Goal: Communication & Community: Answer question/provide support

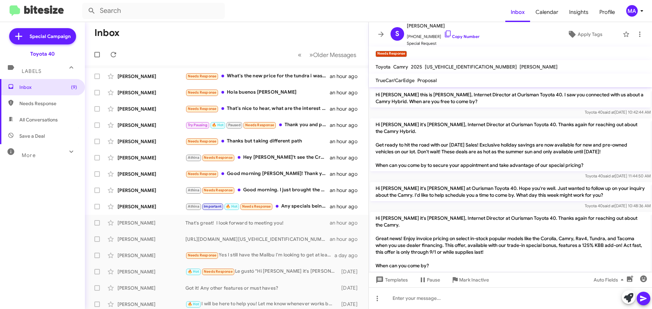
scroll to position [66, 0]
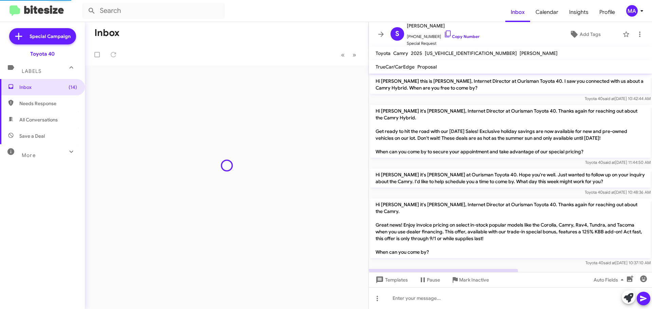
scroll to position [25, 0]
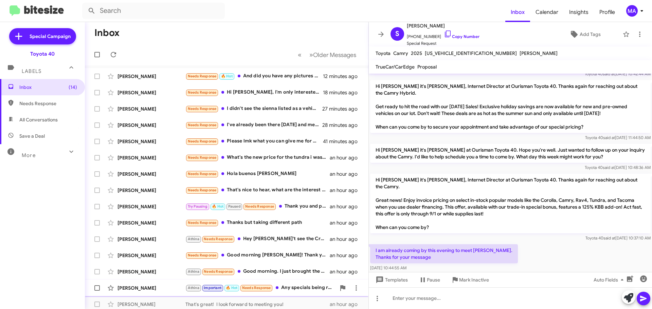
click at [298, 289] on div "Athina Important 🔥 Hot Needs Response Any specials being ran on the 4Runners?" at bounding box center [260, 288] width 150 height 8
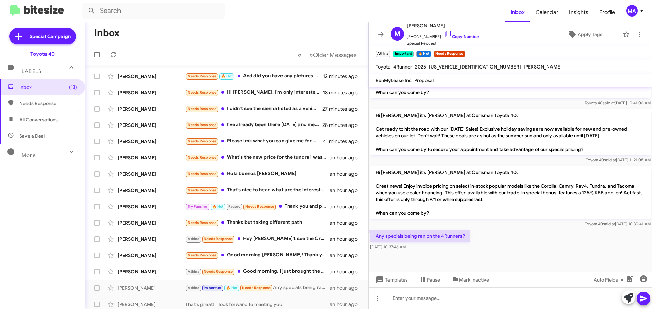
scroll to position [487, 0]
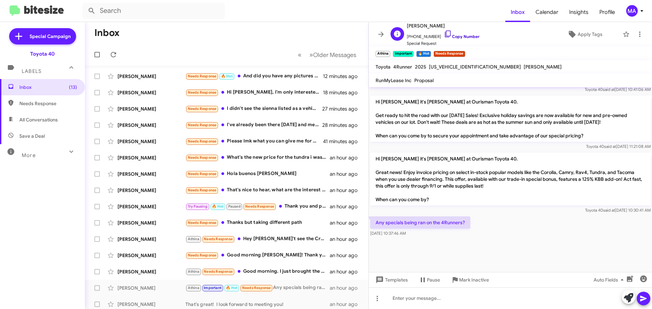
click at [444, 34] on icon at bounding box center [448, 34] width 8 height 8
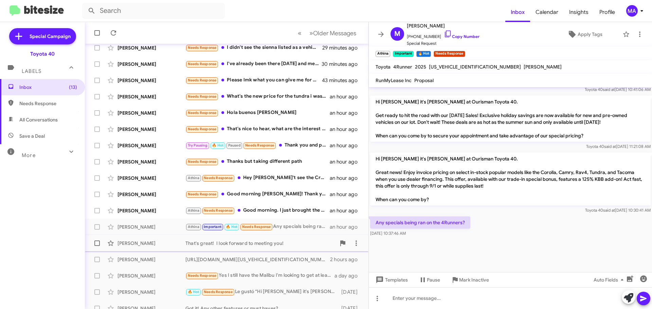
scroll to position [68, 0]
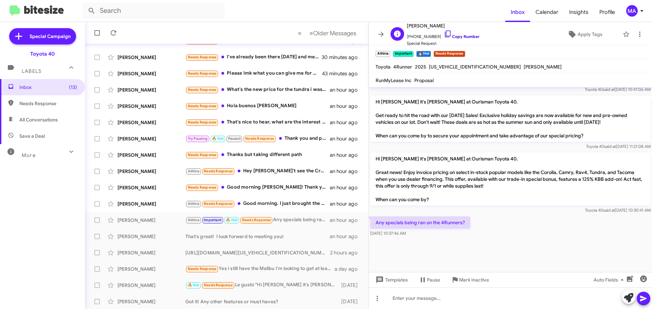
click at [444, 32] on icon at bounding box center [448, 34] width 8 height 8
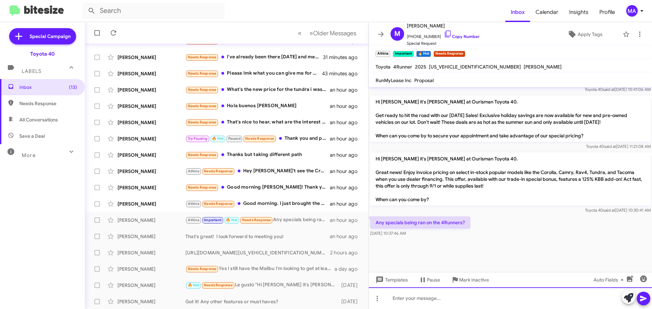
click at [423, 300] on div at bounding box center [510, 299] width 283 height 22
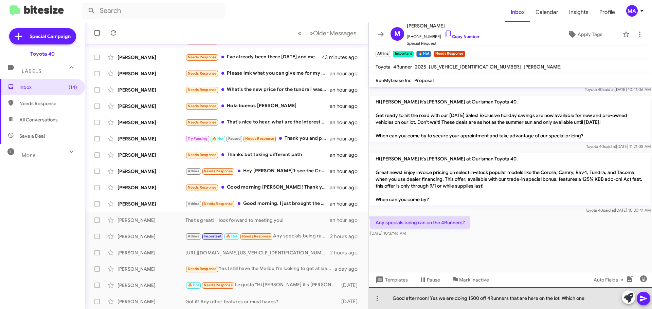
click at [598, 301] on div "Good afternoon! Yes we are doing 1500 off 4Runners that are here on the lot! Wh…" at bounding box center [510, 299] width 283 height 22
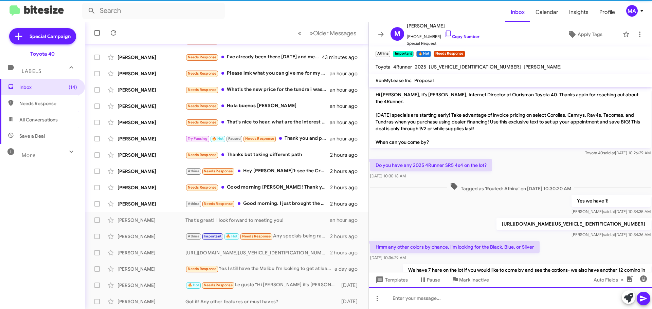
scroll to position [34, 0]
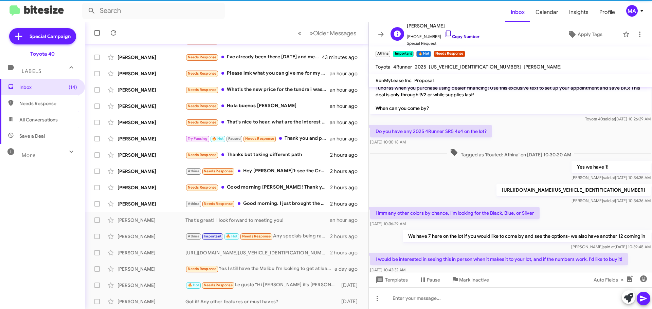
click at [444, 33] on icon at bounding box center [448, 34] width 8 height 8
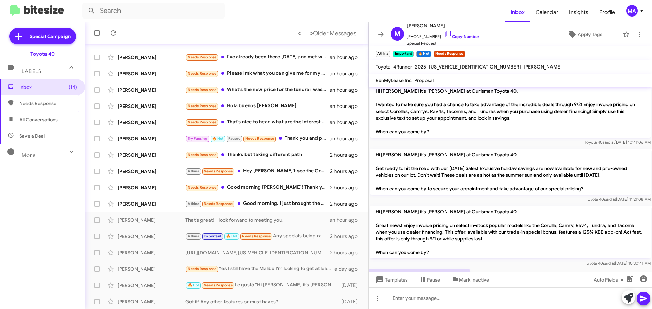
scroll to position [779, 0]
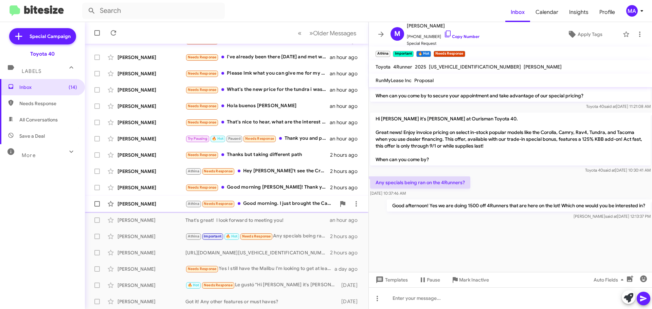
click at [291, 204] on div "Athina Needs Response Good morning. I just brought the Camry with the White Ext…" at bounding box center [260, 204] width 150 height 8
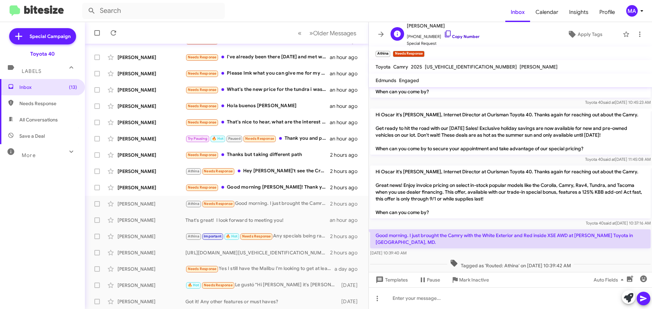
click at [444, 34] on icon at bounding box center [448, 34] width 8 height 8
drag, startPoint x: 428, startPoint y: 246, endPoint x: 429, endPoint y: 224, distance: 22.1
click at [429, 224] on div "Hi Oscar it's [PERSON_NAME], Internet Director at Ourisman Toyota 40. Thanks ag…" at bounding box center [510, 156] width 283 height 227
copy div "Toyota 40 said at [DATE] 10:37:16 AM Good morning. I just brought the Camry wit…"
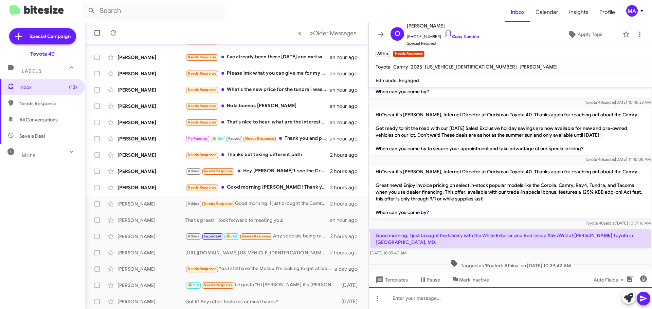
click at [417, 300] on div at bounding box center [510, 299] width 283 height 22
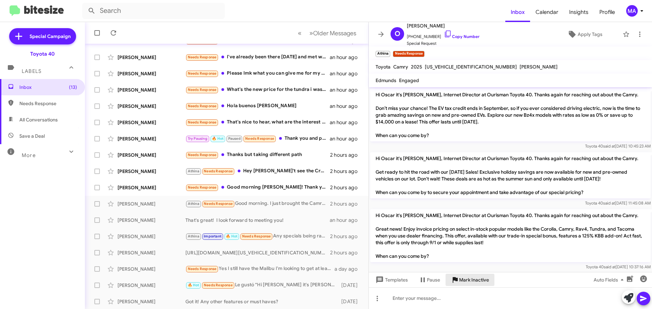
click at [476, 285] on span "Mark Inactive" at bounding box center [474, 280] width 30 height 12
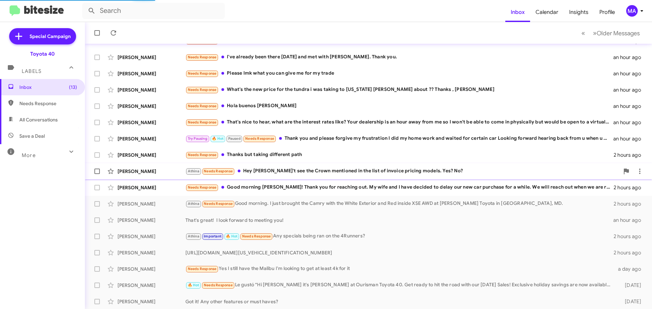
scroll to position [69, 0]
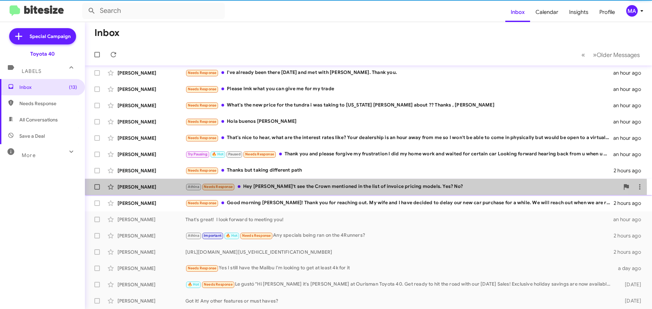
click at [335, 189] on div "Athina Needs Response Hey [PERSON_NAME]'t see the Crown mentioned in the list o…" at bounding box center [402, 187] width 434 height 8
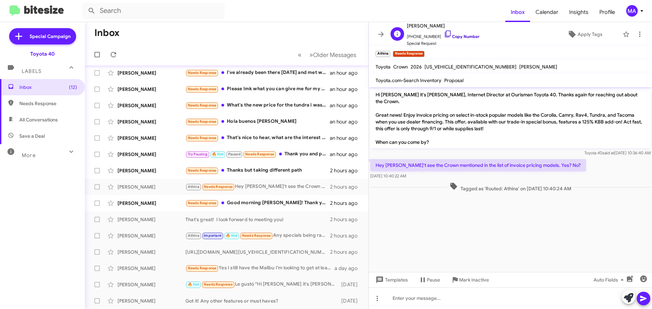
click at [444, 34] on icon at bounding box center [448, 34] width 8 height 8
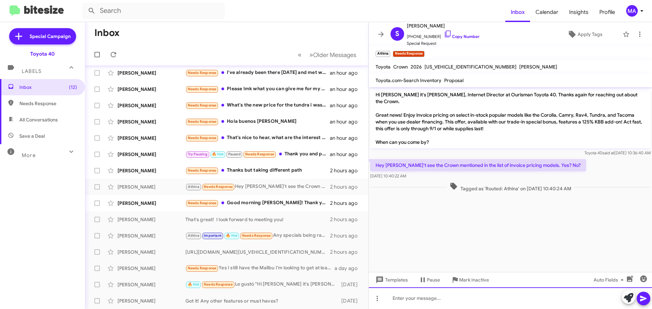
click at [414, 300] on div at bounding box center [510, 299] width 283 height 22
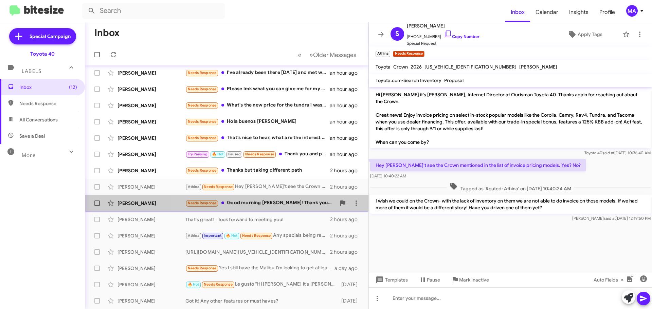
click at [268, 206] on div "Needs Response Good morning [PERSON_NAME]! Thank you for reaching out. My wife …" at bounding box center [260, 203] width 150 height 8
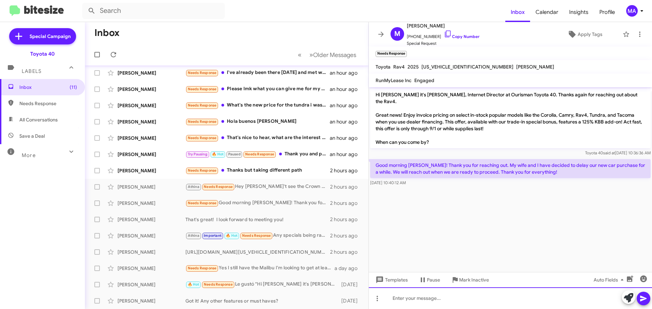
click at [435, 296] on div at bounding box center [510, 299] width 283 height 22
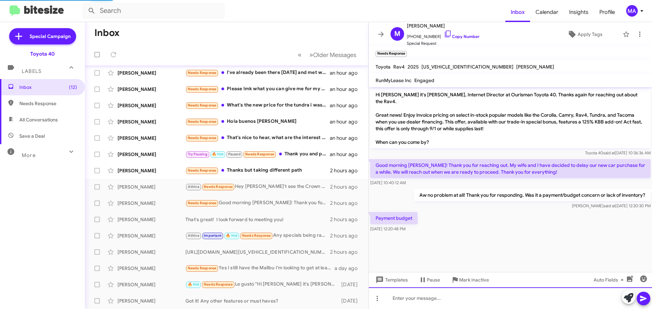
scroll to position [85, 0]
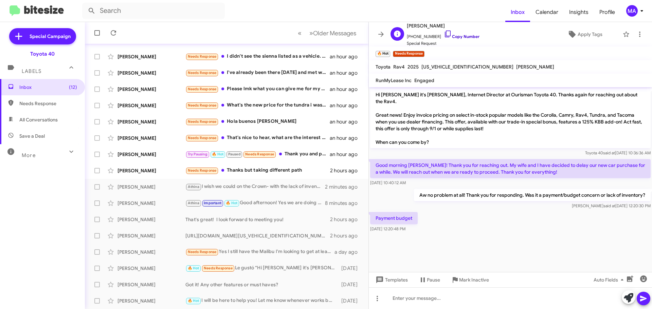
click at [444, 34] on icon at bounding box center [448, 34] width 8 height 8
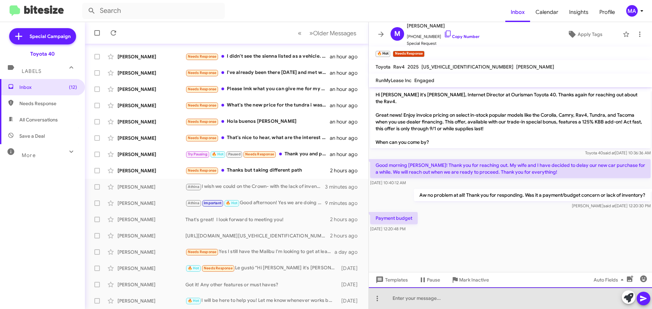
click at [415, 300] on div at bounding box center [510, 299] width 283 height 22
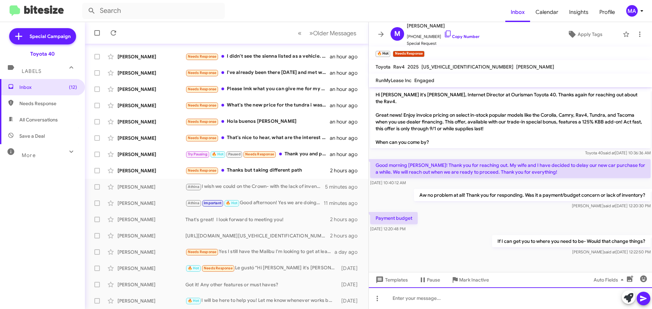
click at [430, 298] on div at bounding box center [510, 299] width 283 height 22
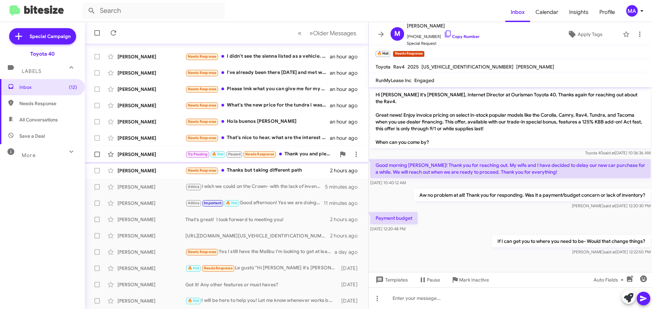
click at [300, 155] on div "Try Pausing 🔥 Hot Paused Needs Response Thank you and please forgive my frustra…" at bounding box center [260, 154] width 150 height 8
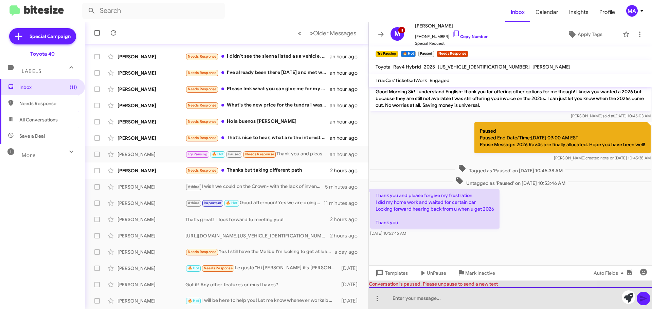
click at [452, 297] on div at bounding box center [510, 299] width 283 height 22
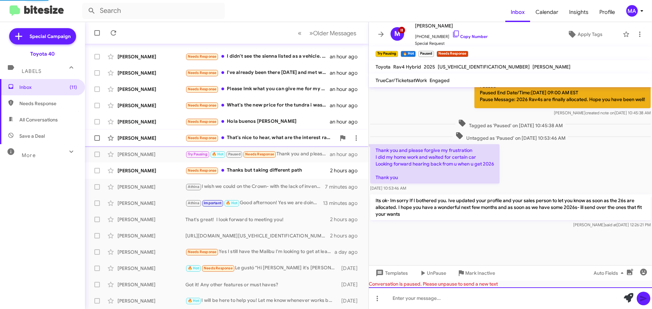
scroll to position [0, 0]
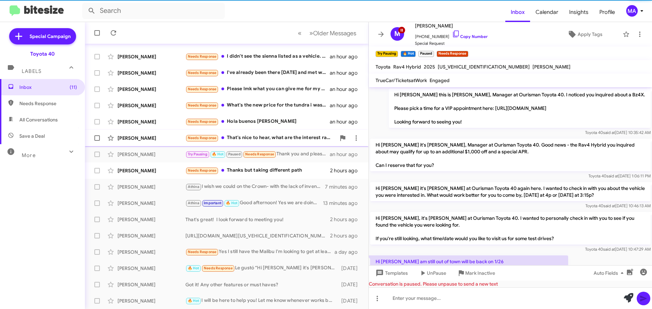
click at [272, 137] on div "Needs Response That's nice to hear, what are the interest rates like? Your deal…" at bounding box center [260, 138] width 150 height 8
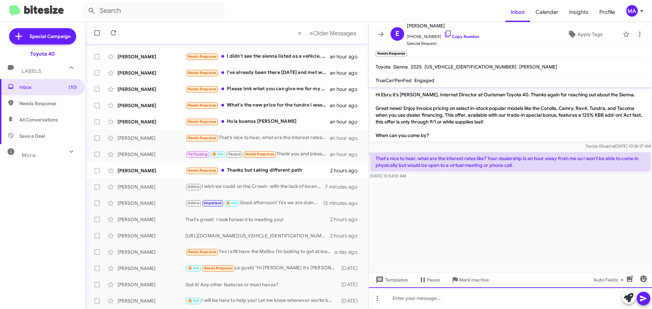
click at [430, 299] on div at bounding box center [510, 299] width 283 height 22
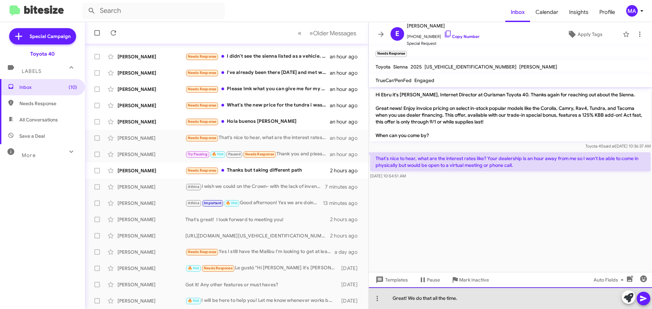
click at [471, 296] on div "Great! We do that all the time." at bounding box center [510, 299] width 283 height 22
click at [541, 298] on div "Great! We do that all the time. Rates are dependent upon your" at bounding box center [510, 299] width 283 height 22
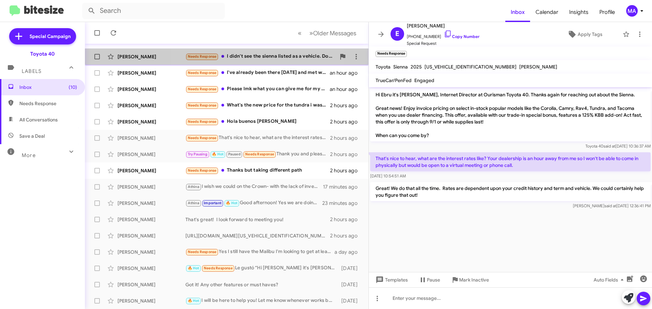
click at [246, 53] on div "Needs Response I didn't see the sienna listed as a vehicle. Does the sienna qua…" at bounding box center [260, 57] width 150 height 8
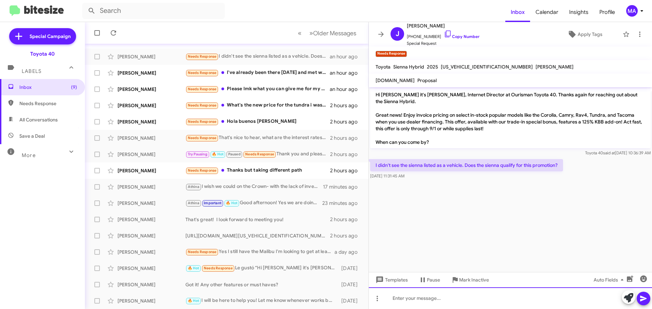
click at [427, 301] on div at bounding box center [510, 299] width 283 height 22
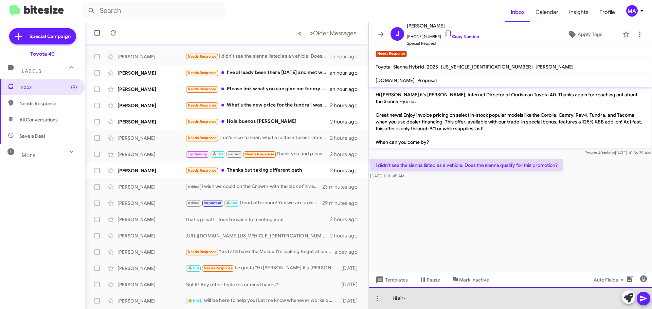
click at [416, 299] on div "Hi sir-" at bounding box center [510, 299] width 283 height 22
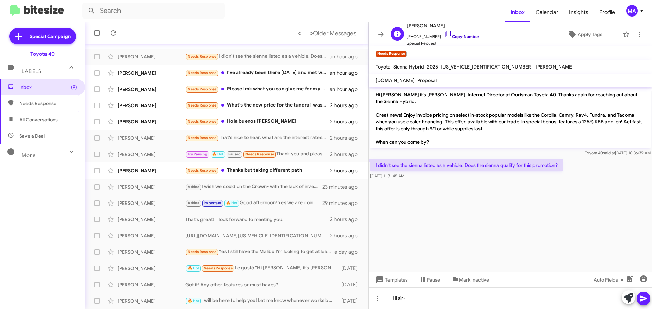
click at [445, 31] on icon at bounding box center [448, 34] width 6 height 7
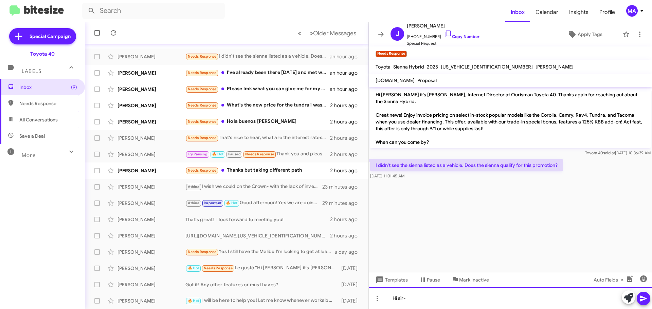
click at [424, 301] on div "Hi sir-" at bounding box center [510, 299] width 283 height 22
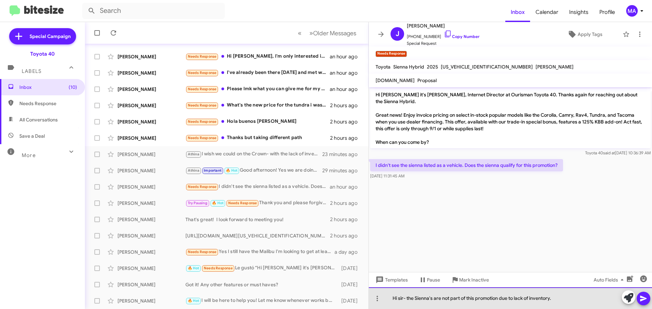
drag, startPoint x: 568, startPoint y: 299, endPoint x: 590, endPoint y: 299, distance: 22.1
click at [568, 299] on div "Hi sir- the Sienna's are not part of this promotion due to lack of inventory." at bounding box center [510, 299] width 283 height 22
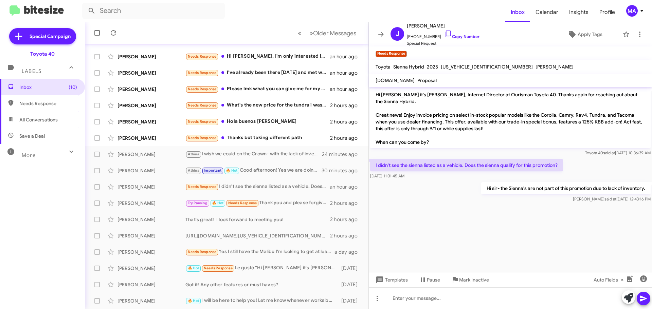
click at [436, 226] on cdk-virtual-scroll-viewport "Hi [PERSON_NAME] it's [PERSON_NAME], Internet Director at Ourisman Toyota 40. T…" at bounding box center [510, 179] width 283 height 185
click at [276, 137] on div "Needs Response Thanks but taking different path" at bounding box center [260, 138] width 150 height 8
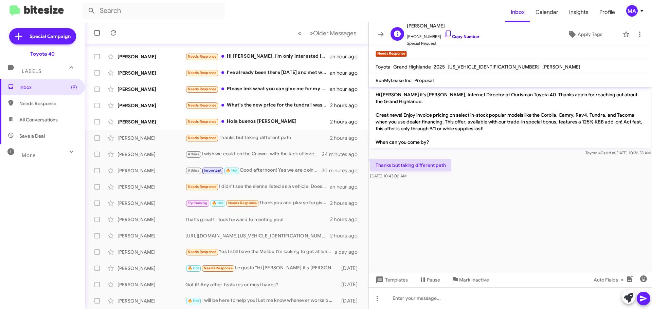
click at [444, 33] on icon at bounding box center [448, 34] width 8 height 8
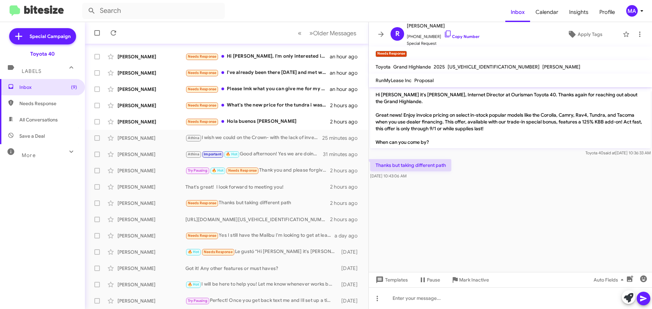
drag, startPoint x: 423, startPoint y: 176, endPoint x: 376, endPoint y: 163, distance: 49.0
click at [376, 163] on div "Thanks but taking different path [DATE] 10:43:06 AM" at bounding box center [410, 169] width 81 height 20
copy div "Thanks but taking different path [DATE] 10:43:06 AM"
click at [447, 192] on cdk-virtual-scroll-viewport "Hi [PERSON_NAME] it's [PERSON_NAME], Internet Director at Ourisman Toyota 40. T…" at bounding box center [510, 179] width 283 height 185
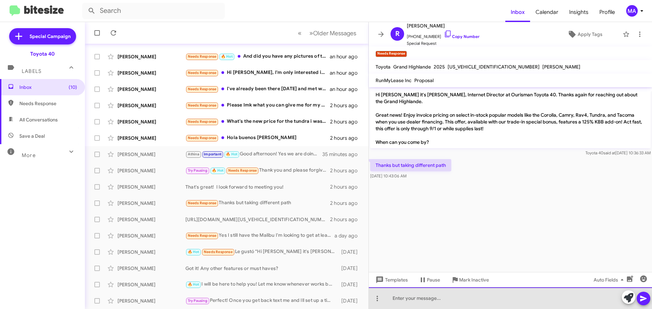
click at [420, 297] on div at bounding box center [510, 299] width 283 height 22
click at [403, 298] on div at bounding box center [510, 299] width 283 height 22
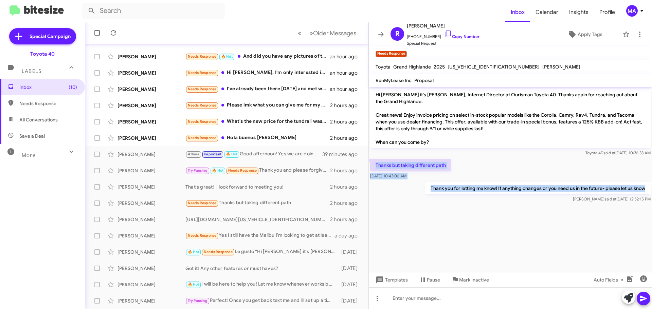
drag, startPoint x: 646, startPoint y: 185, endPoint x: 375, endPoint y: 166, distance: 271.8
click at [375, 166] on div "Hi [PERSON_NAME] it's [PERSON_NAME], Internet Director at Ourisman Toyota 40. T…" at bounding box center [510, 145] width 283 height 117
copy div "Thanks but taking different path [DATE] 10:43:06 AM Thank you for letting me kn…"
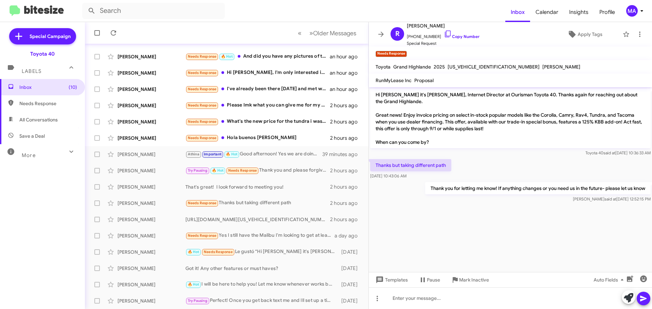
drag, startPoint x: 508, startPoint y: 233, endPoint x: 345, endPoint y: 142, distance: 187.1
click at [508, 233] on cdk-virtual-scroll-viewport "Hi [PERSON_NAME] it's [PERSON_NAME], Internet Director at Ourisman Toyota 40. T…" at bounding box center [510, 179] width 283 height 185
click at [282, 139] on div "Needs Response Hola buenos [PERSON_NAME]" at bounding box center [260, 138] width 150 height 8
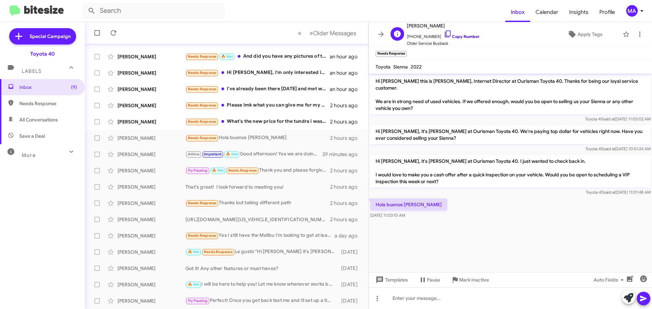
click at [444, 33] on icon at bounding box center [448, 34] width 8 height 8
drag, startPoint x: 423, startPoint y: 206, endPoint x: 373, endPoint y: 155, distance: 71.8
click at [373, 155] on div "Hi [PERSON_NAME] this is [PERSON_NAME], Internet Director at Ourisman Toyota 40…" at bounding box center [510, 147] width 283 height 147
copy div "Hi [PERSON_NAME], it's [PERSON_NAME] at Ourisman Toyota 40. I just wanted to ch…"
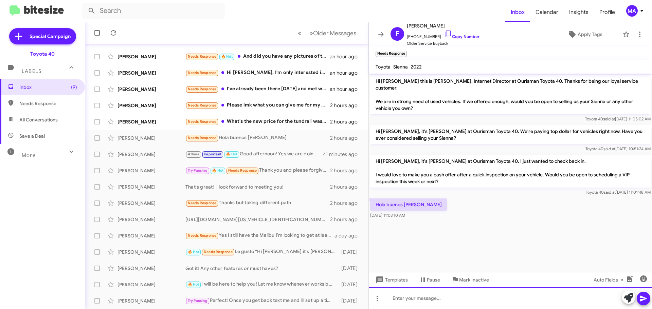
click at [414, 301] on div at bounding box center [510, 299] width 283 height 22
click at [573, 296] on div "Good afternoon! Would you be interested in trading in or selling your Sienna?" at bounding box center [510, 299] width 283 height 22
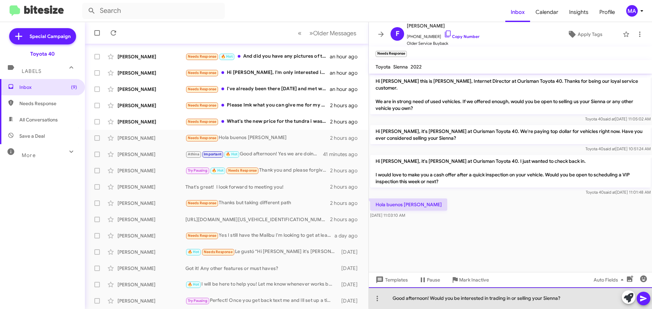
click at [573, 296] on div "Good afternoon! Would you be interested in trading in or selling your Sienna?" at bounding box center [510, 299] width 283 height 22
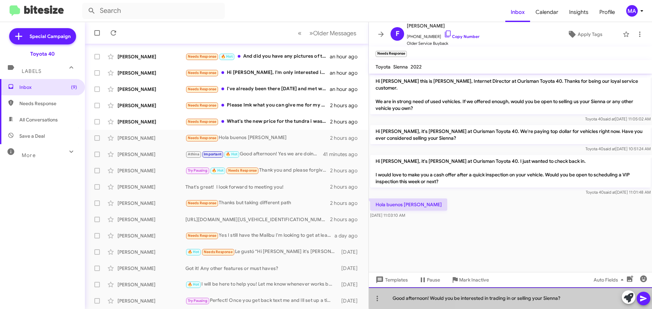
click at [573, 296] on div "Good afternoon! Would you be interested in trading in or selling your Sienna?" at bounding box center [510, 299] width 283 height 22
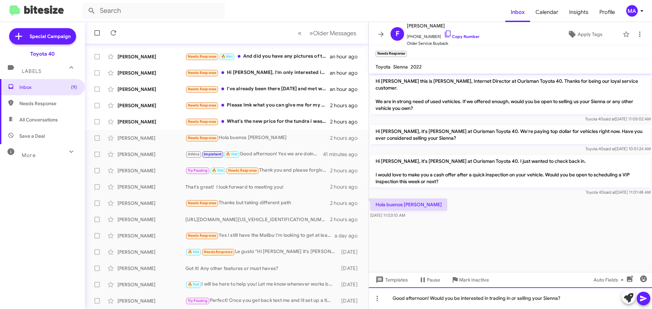
copy div "Good afternoon! Would you be interested in trading in or selling your Sienna?"
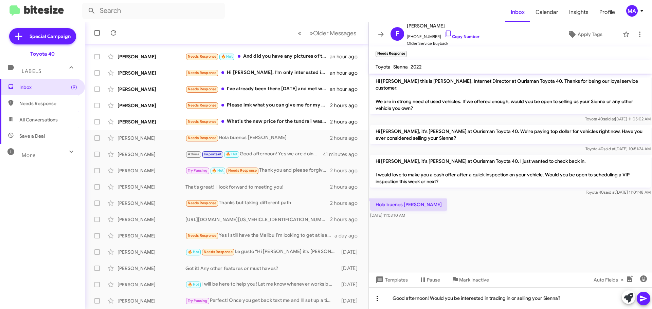
click at [380, 299] on icon at bounding box center [377, 299] width 8 height 8
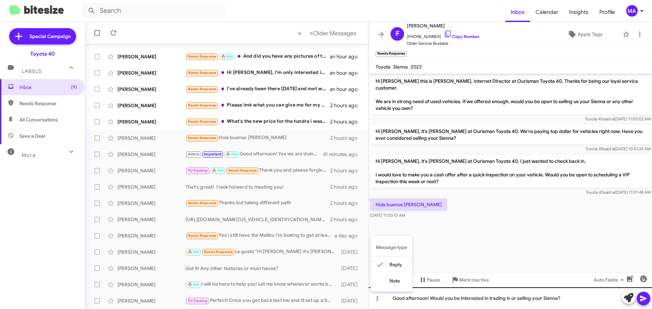
click at [568, 298] on div at bounding box center [326, 154] width 652 height 309
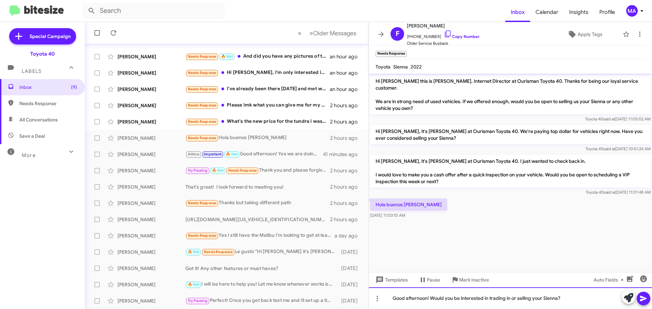
drag, startPoint x: 497, startPoint y: 297, endPoint x: 488, endPoint y: 299, distance: 9.1
click at [488, 299] on div "Good afternoon! Would you be interested in trading in or selling your Sienna?" at bounding box center [510, 299] width 283 height 22
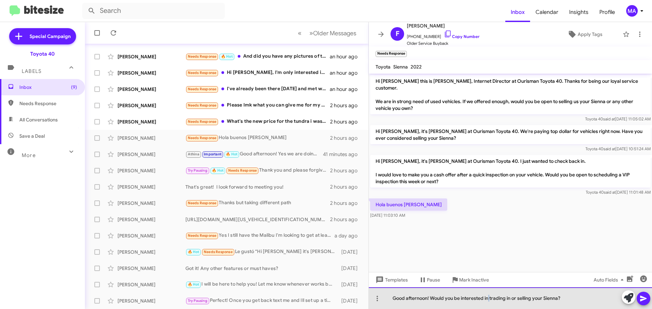
click at [488, 299] on div "Good afternoon! Would you be interested in trading in or selling your Sienna?" at bounding box center [510, 299] width 283 height 22
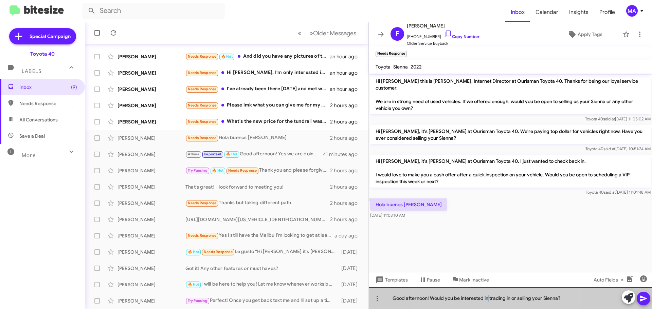
click at [488, 299] on div "Good afternoon! Would you be interested in trading in or selling your Sienna?" at bounding box center [510, 299] width 283 height 22
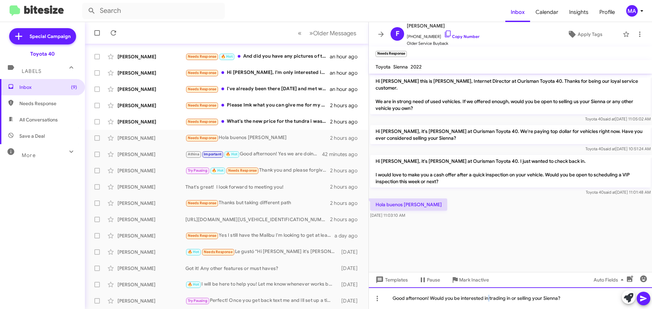
click at [479, 299] on div "Good afternoon! Would you be interested in trading in or selling your Sienna?" at bounding box center [510, 299] width 283 height 22
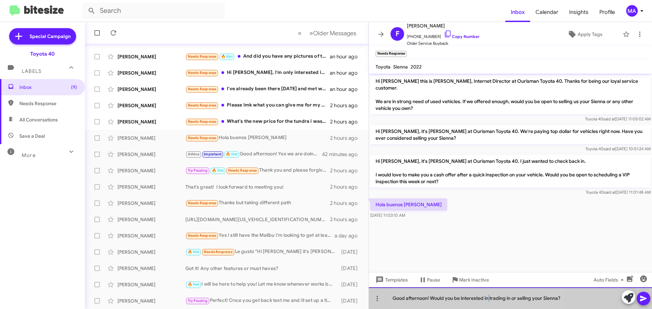
click at [479, 299] on div "Good afternoon! Would you be interested in trading in or selling your Sienna?" at bounding box center [510, 299] width 283 height 22
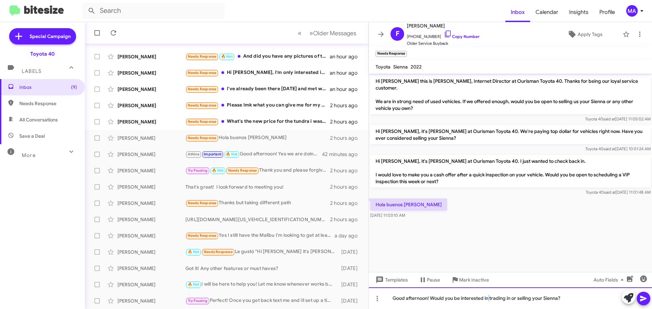
copy div "Good afternoon! Would you be interested in trading in or selling your Sienna?"
click at [565, 300] on div "Good afternoon! Would you be interested in trading in or selling your Sienna?" at bounding box center [510, 299] width 283 height 22
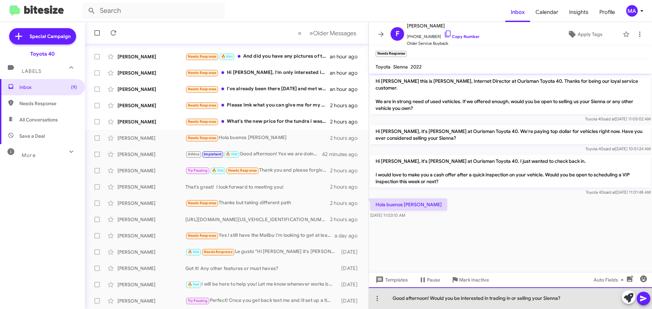
click at [565, 300] on div "Good afternoon! Would you be interested in trading in or selling your Sienna?" at bounding box center [510, 299] width 283 height 22
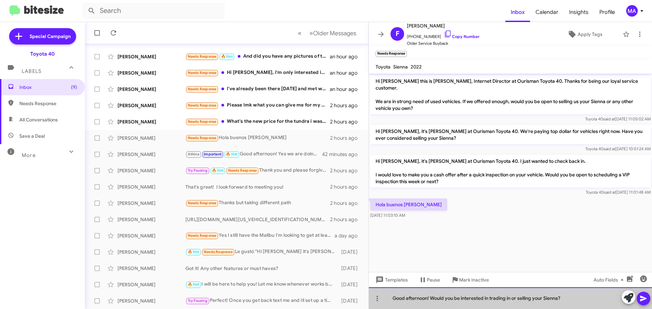
click at [565, 300] on div "Good afternoon! Would you be interested in trading in or selling your Sienna?" at bounding box center [510, 299] width 283 height 22
